Goal: Task Accomplishment & Management: Use online tool/utility

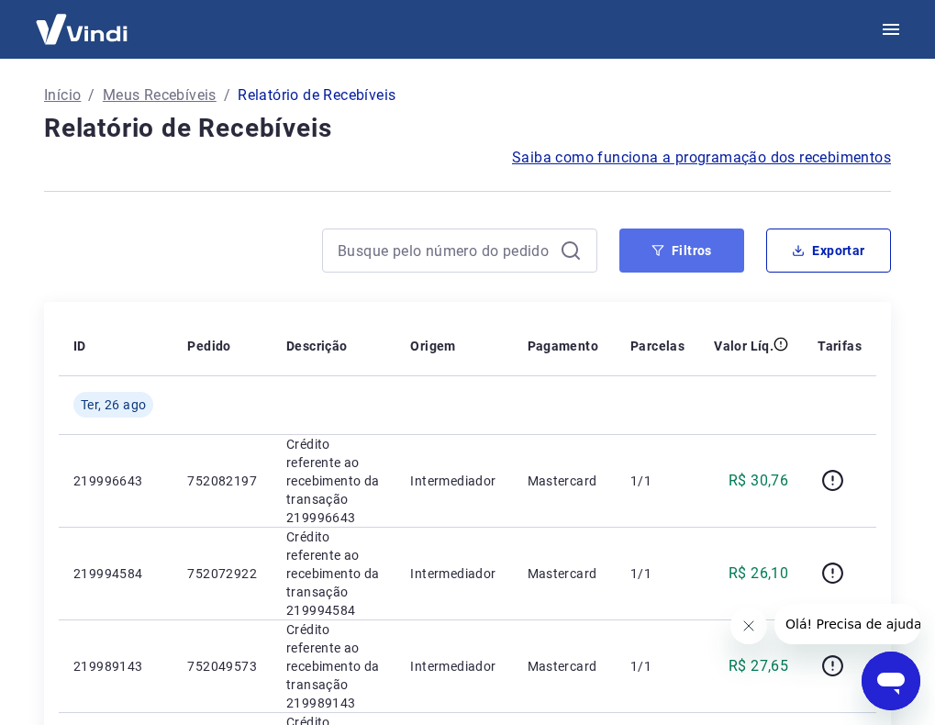
click at [695, 257] on button "Filtros" at bounding box center [682, 251] width 125 height 44
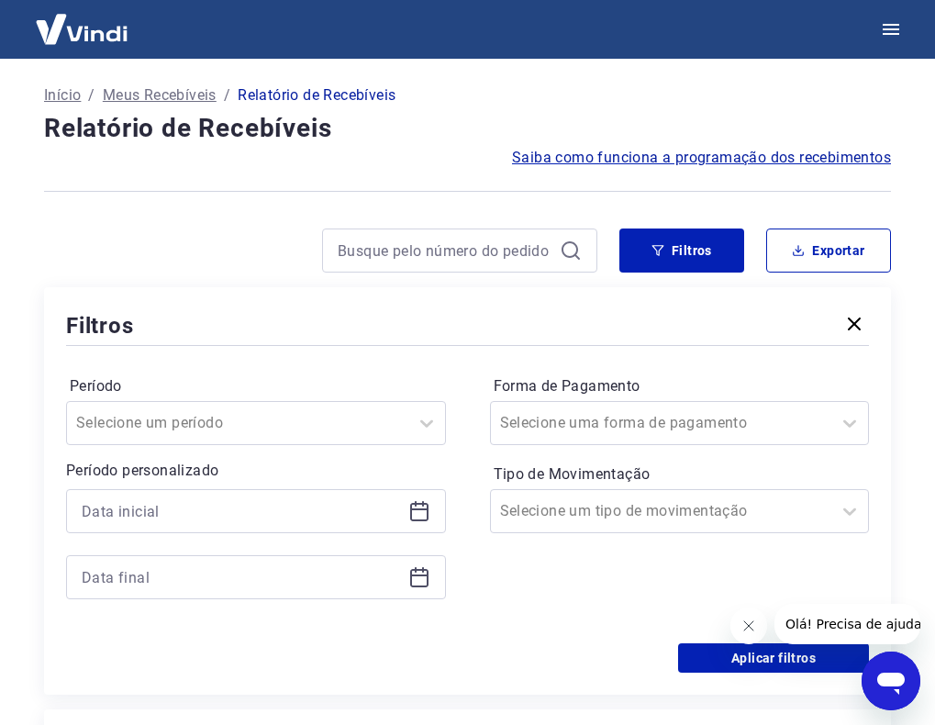
click at [249, 485] on div "Período personalizado" at bounding box center [256, 530] width 380 height 140
click at [246, 502] on input at bounding box center [241, 512] width 319 height 28
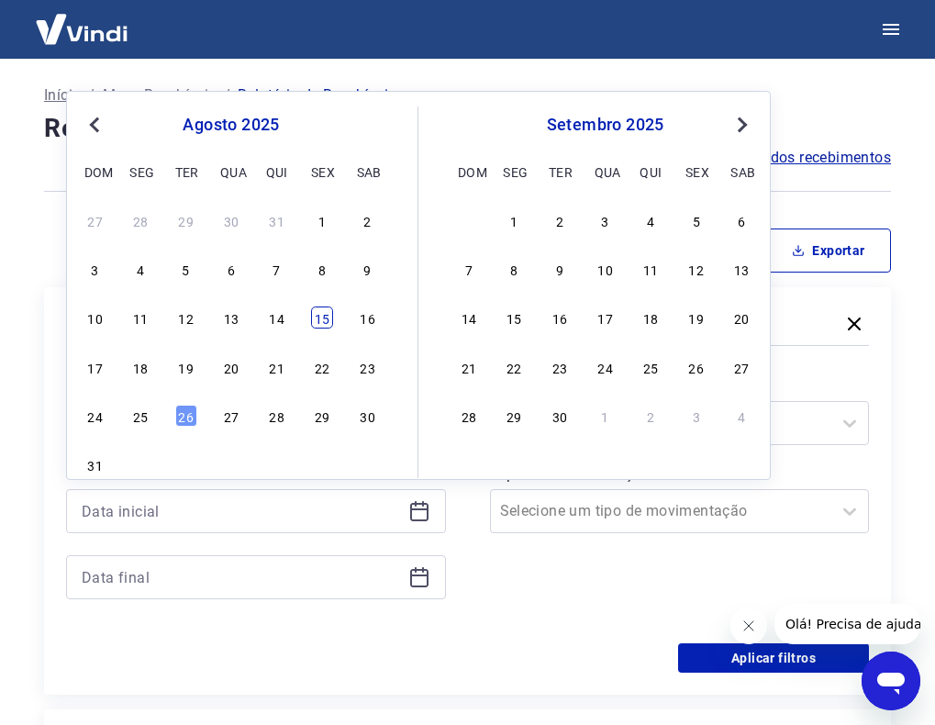
click at [322, 319] on div "15" at bounding box center [322, 318] width 22 height 22
type input "[DATE]"
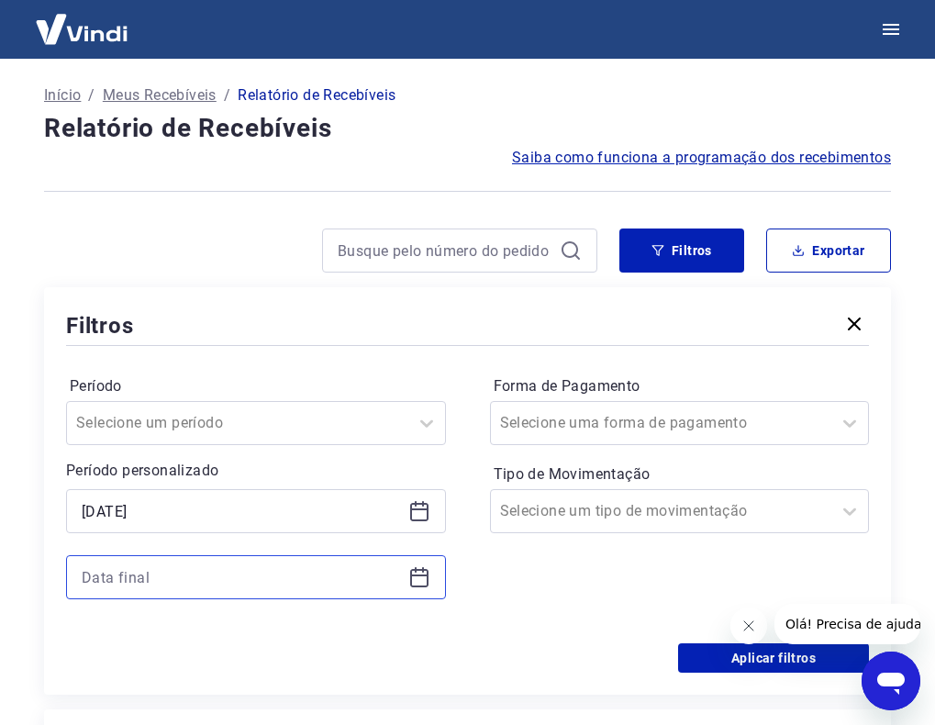
click at [192, 569] on input at bounding box center [241, 578] width 319 height 28
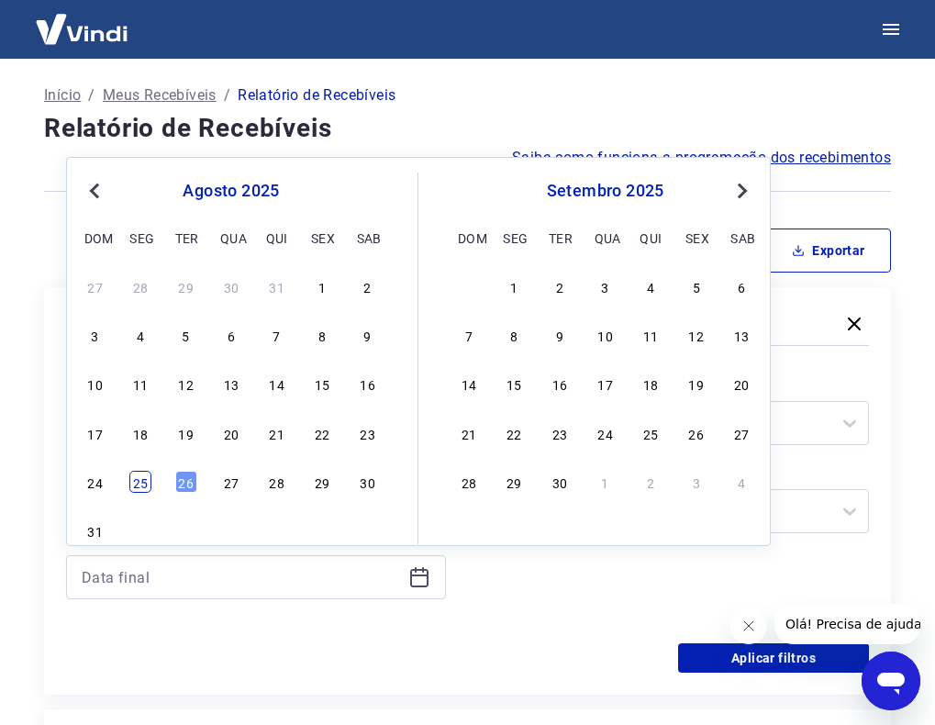
click at [147, 482] on div "25" at bounding box center [140, 482] width 22 height 22
type input "[DATE]"
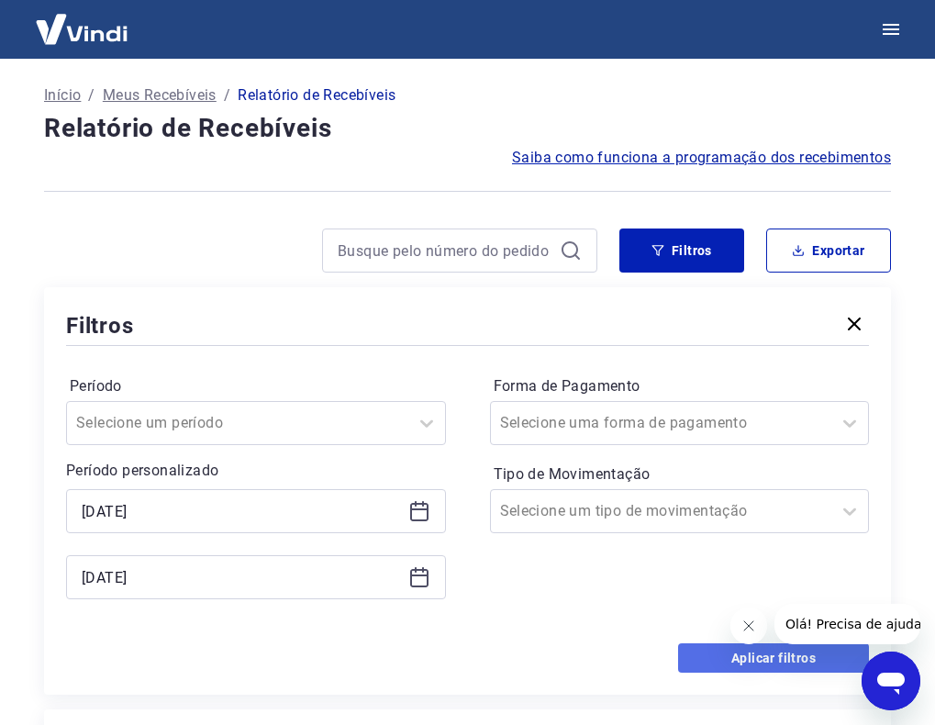
click at [767, 672] on button "Aplicar filtros" at bounding box center [773, 658] width 191 height 29
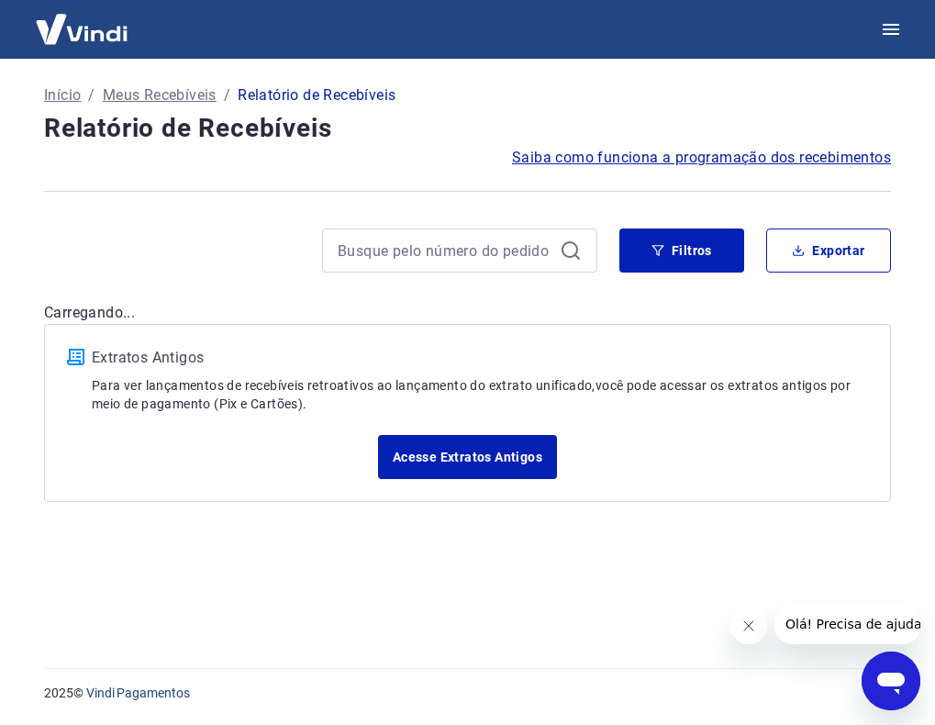
click at [732, 625] on button "Fechar mensagem da empresa" at bounding box center [748, 626] width 37 height 37
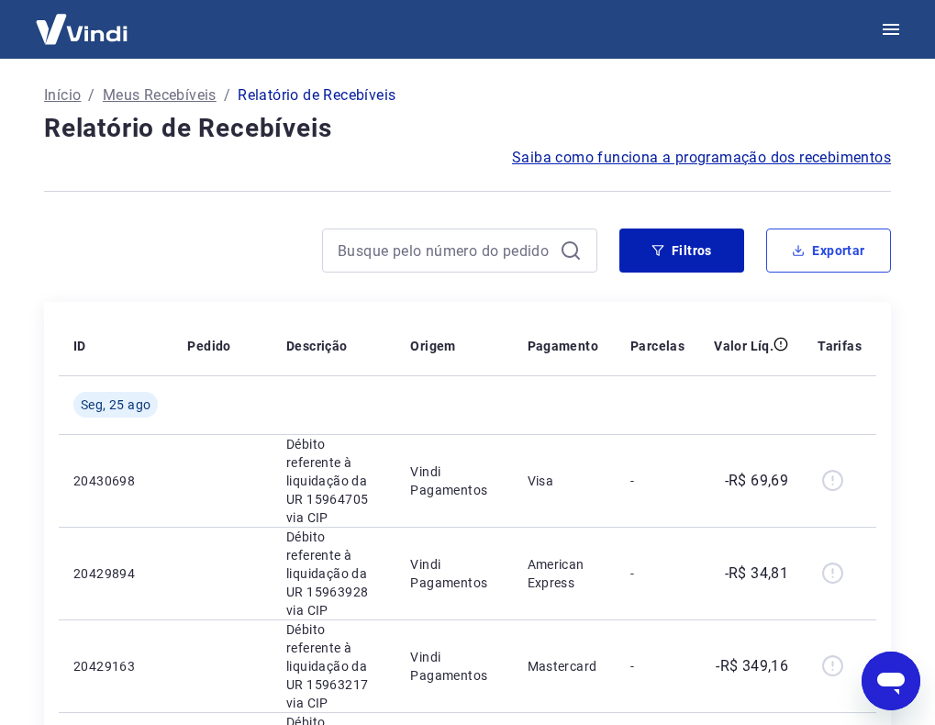
click at [791, 248] on button "Exportar" at bounding box center [829, 251] width 125 height 44
type input "[DATE]"
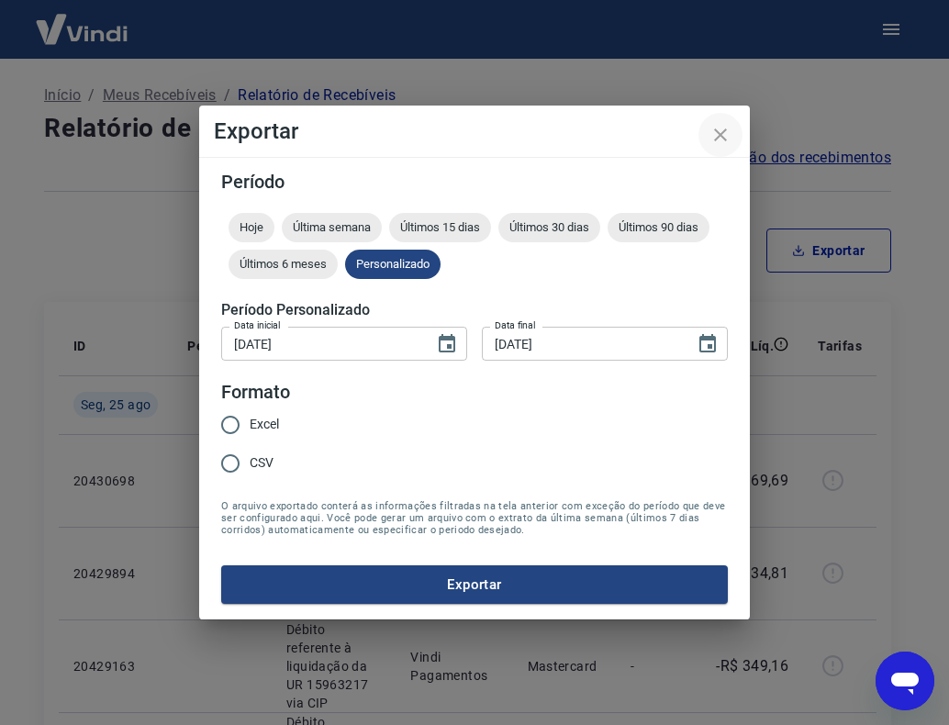
click at [721, 137] on icon "close" at bounding box center [721, 135] width 22 height 22
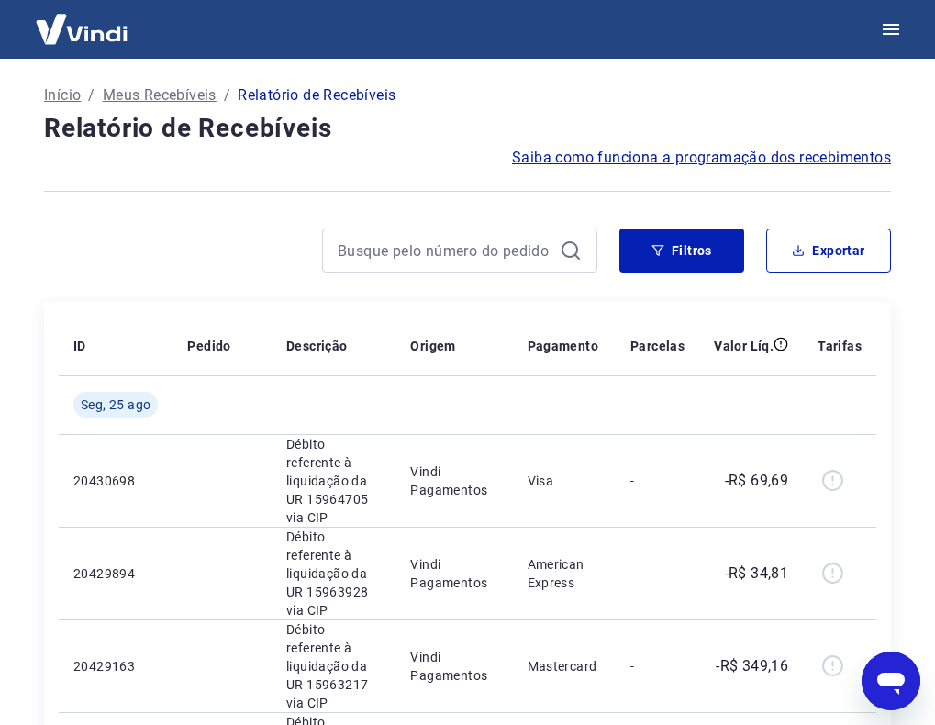
click at [166, 254] on div at bounding box center [321, 251] width 554 height 44
click at [796, 274] on div "Filtros Exportar" at bounding box center [467, 258] width 847 height 59
click at [796, 265] on button "Exportar" at bounding box center [829, 251] width 125 height 44
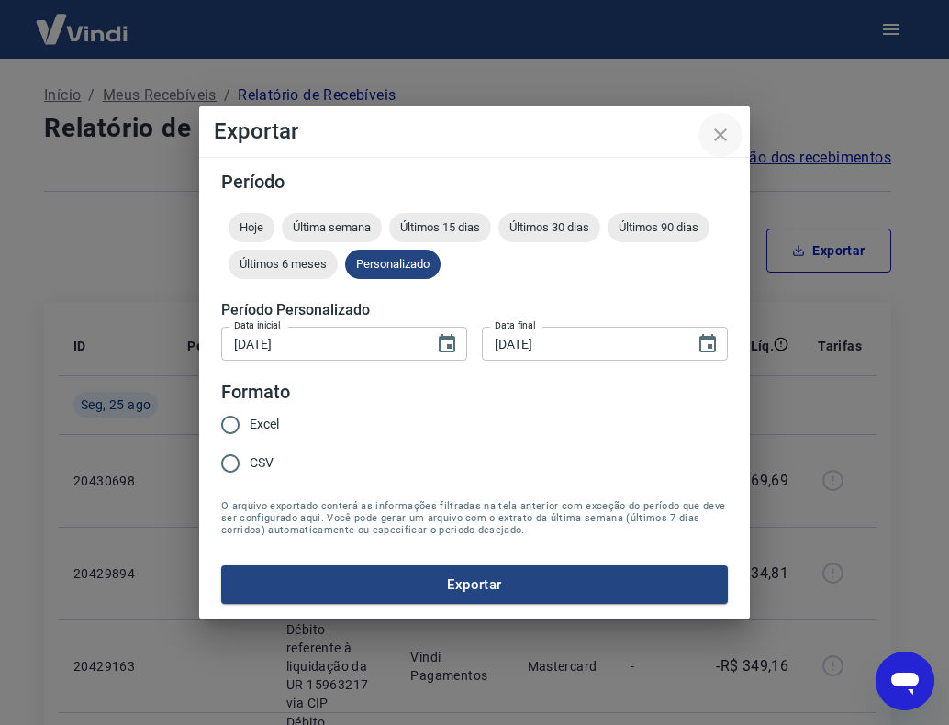
click at [724, 132] on icon "close" at bounding box center [720, 135] width 13 height 13
